Goal: Task Accomplishment & Management: Manage account settings

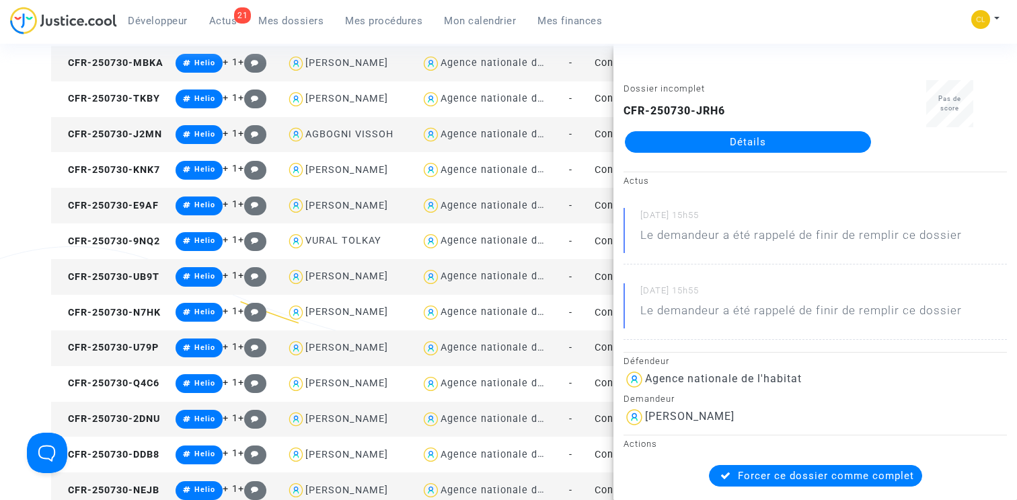
scroll to position [1775, 0]
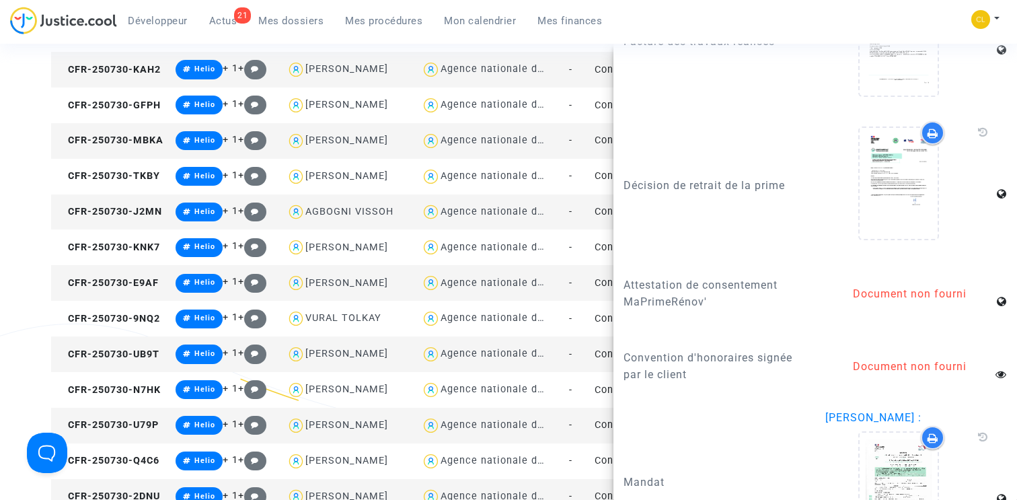
click at [389, 30] on link "Mes procédures" at bounding box center [383, 21] width 99 height 20
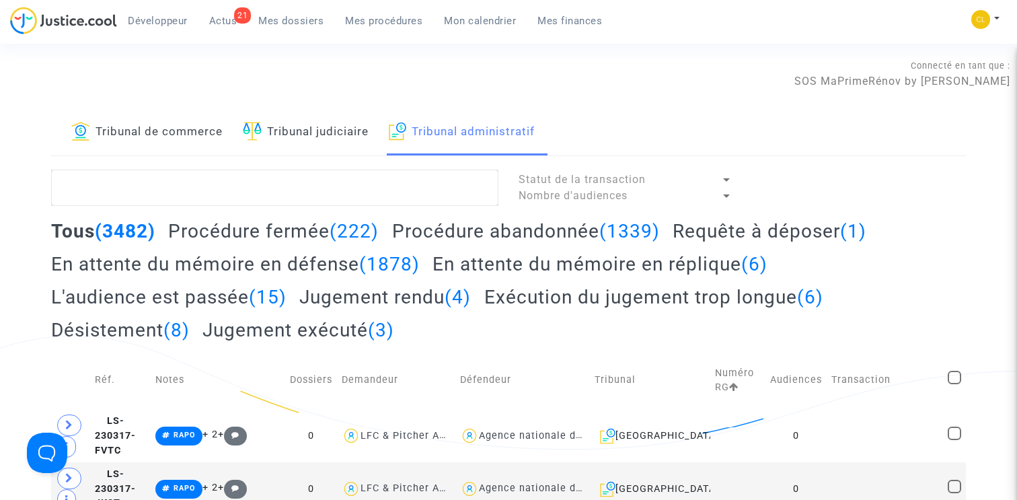
click at [210, 127] on link "Tribunal de commerce" at bounding box center [146, 133] width 151 height 46
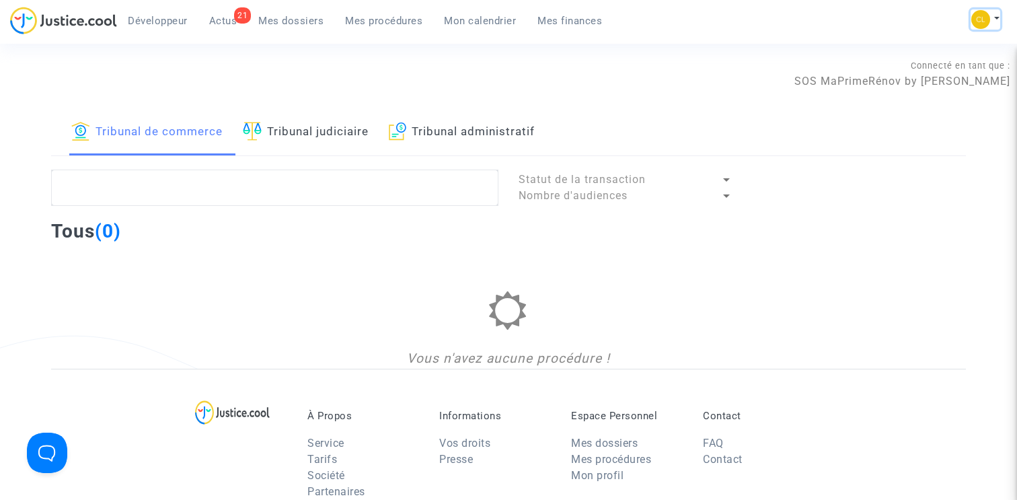
click at [996, 15] on button at bounding box center [986, 19] width 30 height 20
click at [938, 66] on link "Changer de compte" at bounding box center [932, 70] width 136 height 22
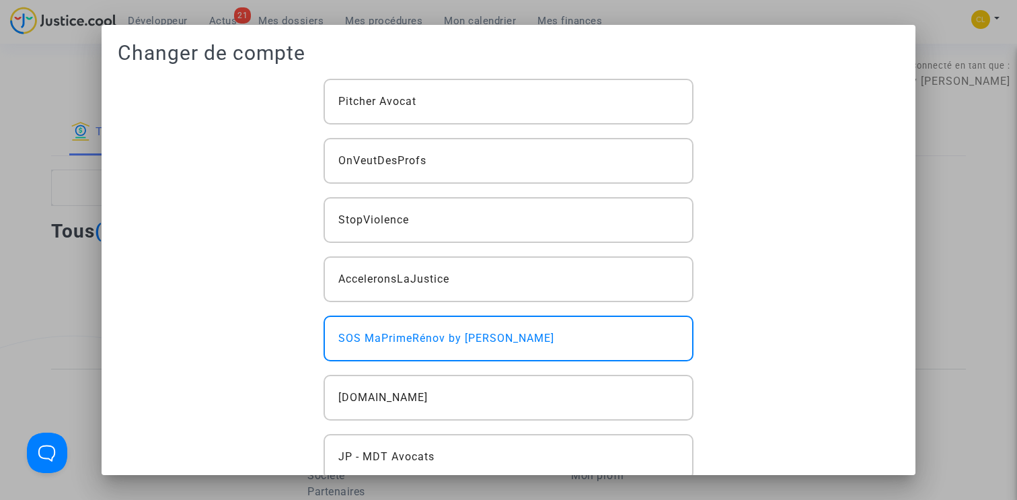
click at [543, 125] on div "Pitcher Avocat OnVeutDesProfs StopViolence AcceleronsLaJustice SOS MaPrimeRénov…" at bounding box center [508, 398] width 391 height 638
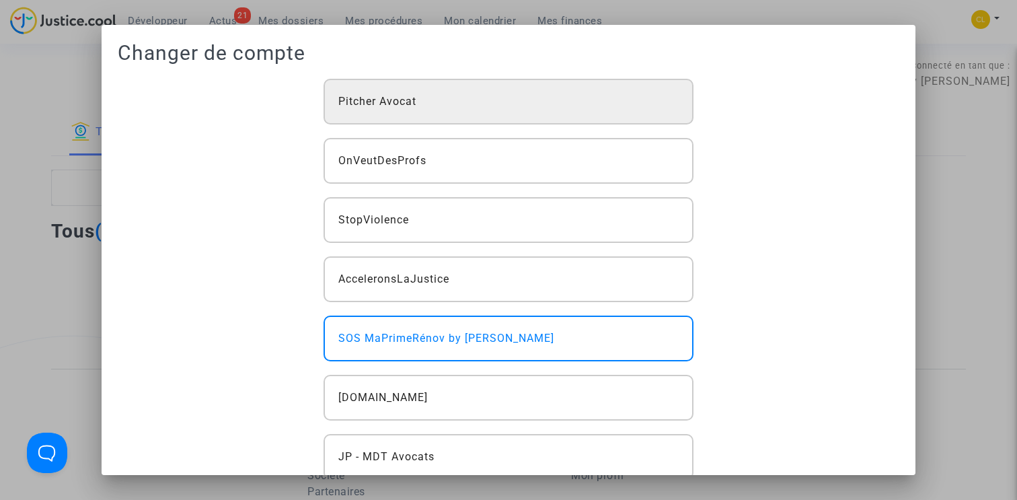
click at [542, 114] on div "Pitcher Avocat" at bounding box center [509, 102] width 371 height 46
